Goal: Transaction & Acquisition: Purchase product/service

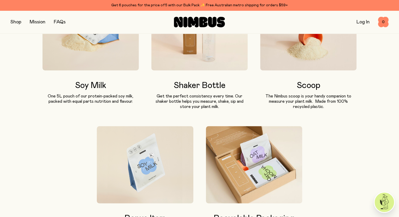
scroll to position [315, 0]
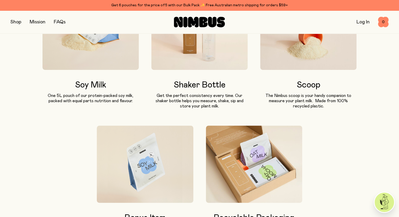
click at [202, 56] on img at bounding box center [199, 31] width 96 height 77
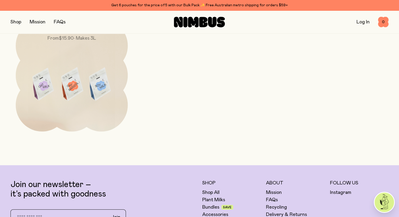
scroll to position [1732, 0]
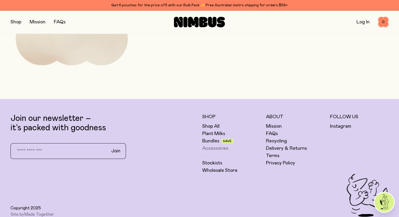
click at [210, 151] on link "Accessories" at bounding box center [215, 148] width 26 height 6
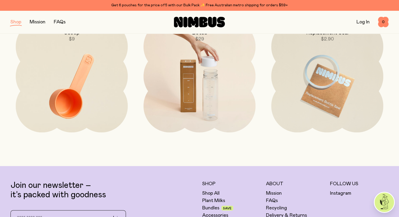
scroll to position [105, 0]
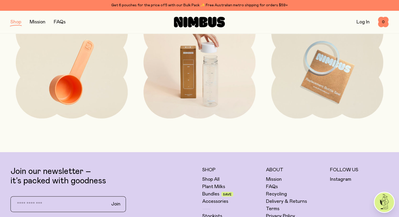
click at [202, 80] on img at bounding box center [200, 72] width 112 height 132
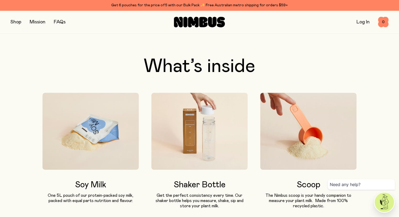
scroll to position [189, 0]
